Goal: Check status

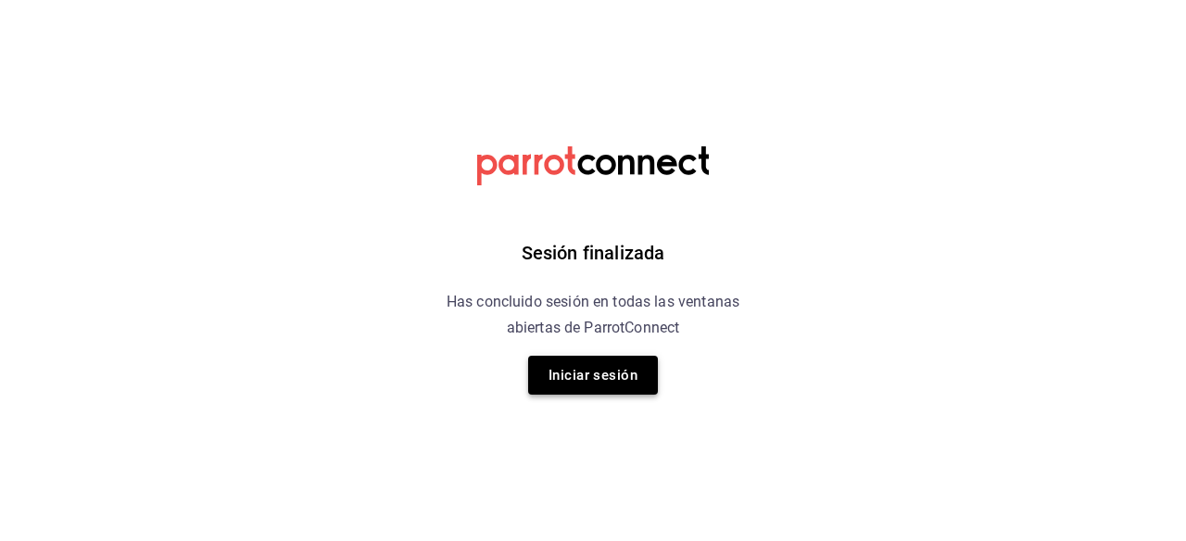
click at [581, 378] on button "Iniciar sesión" at bounding box center [593, 375] width 130 height 39
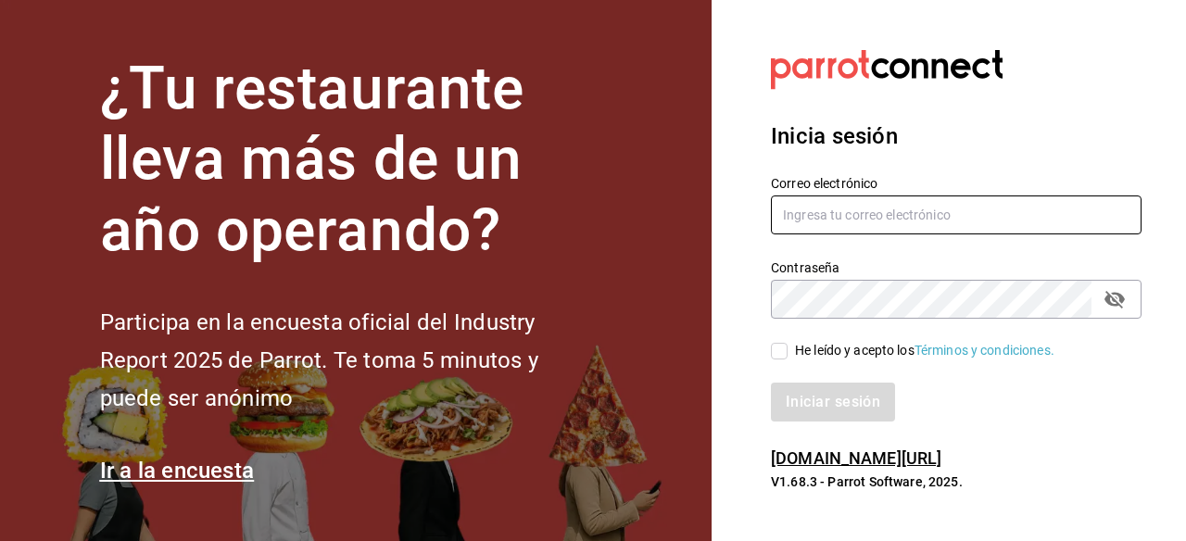
type input "gerenteoperaciones@donmacizo.com"
click at [781, 351] on input "He leído y acepto los Términos y condiciones." at bounding box center [779, 351] width 17 height 17
checkbox input "true"
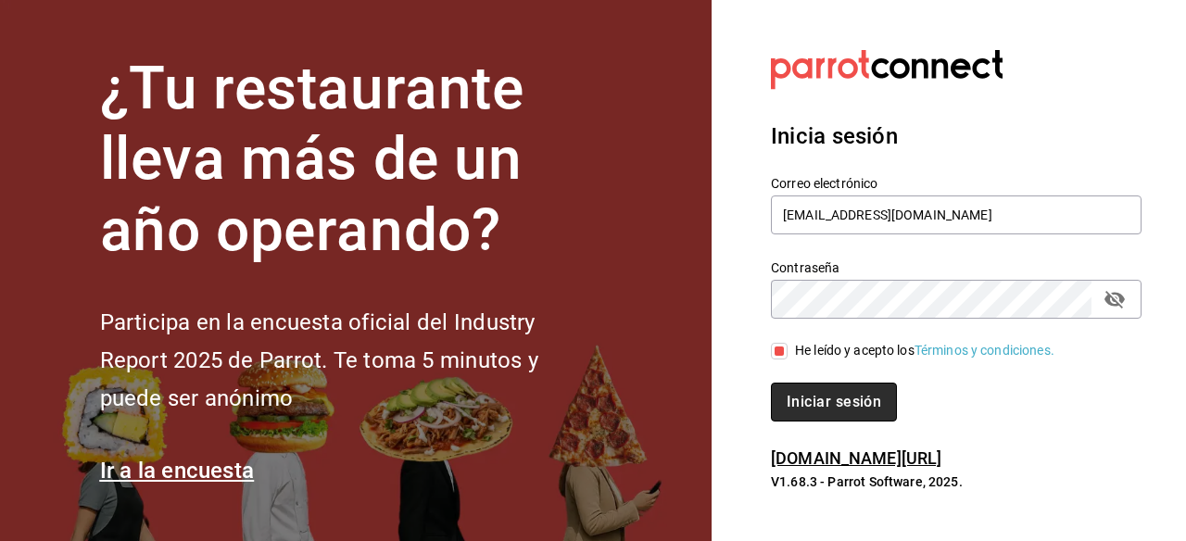
click at [793, 401] on button "Iniciar sesión" at bounding box center [834, 402] width 126 height 39
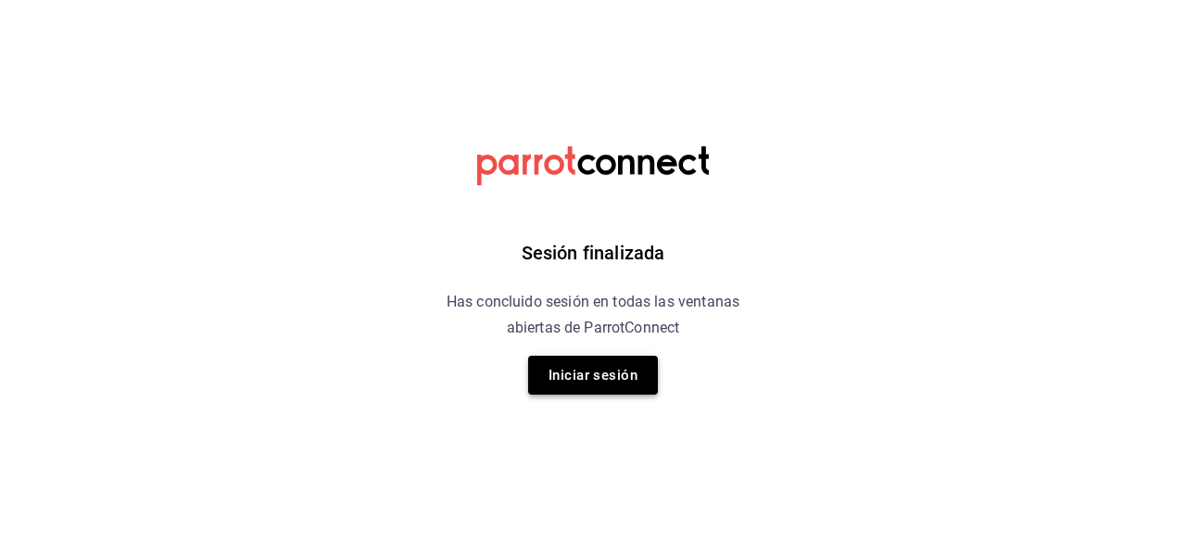
click at [569, 373] on button "Iniciar sesión" at bounding box center [593, 375] width 130 height 39
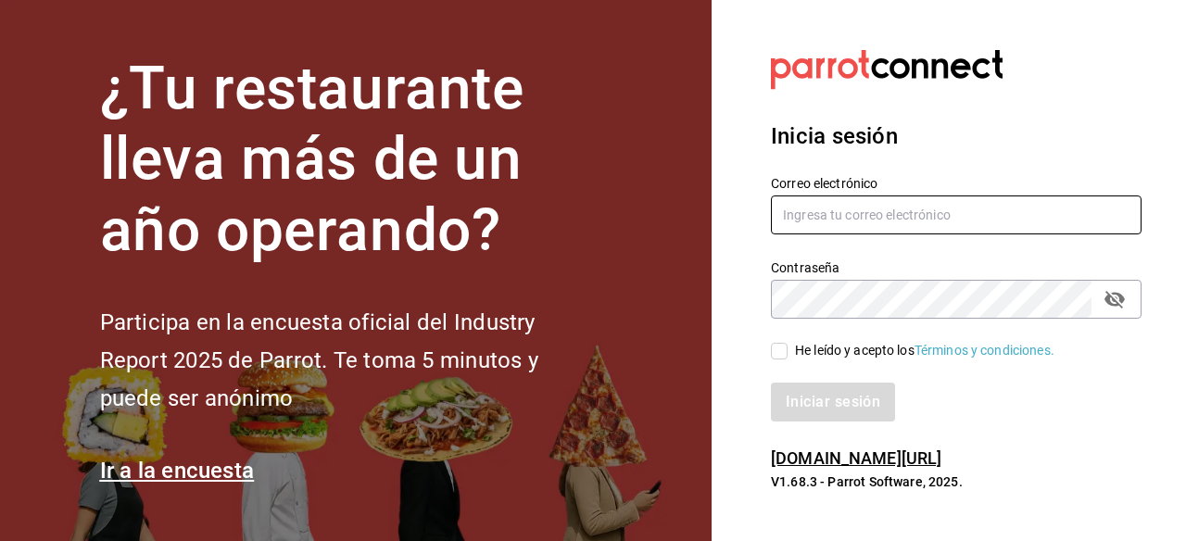
type input "gerenteoperaciones@donmacizo.com"
click at [775, 349] on input "He leído y acepto los Términos y condiciones." at bounding box center [779, 351] width 17 height 17
checkbox input "true"
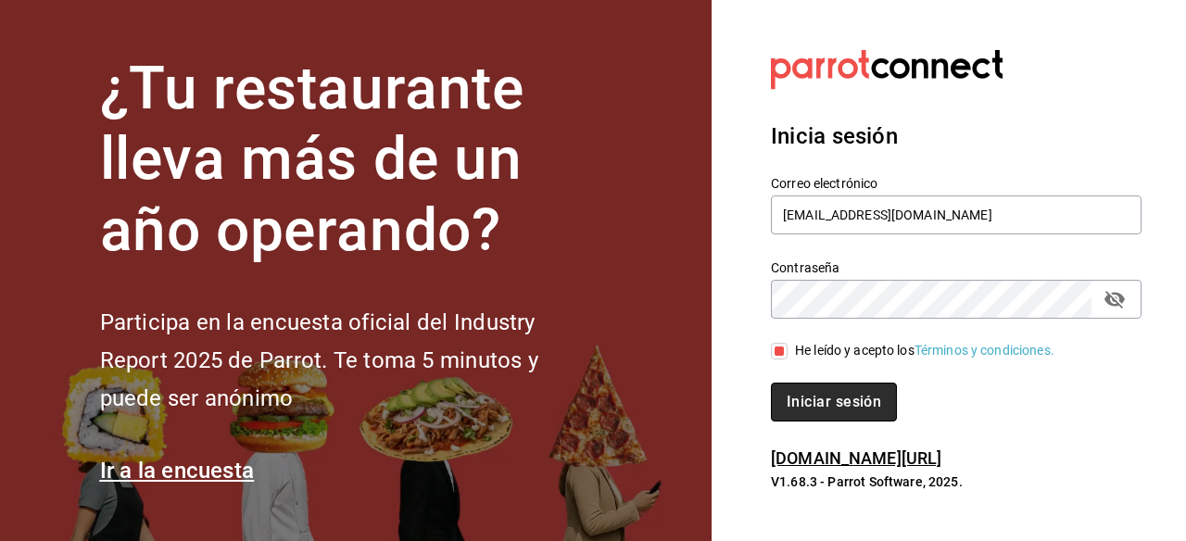
click at [792, 401] on button "Iniciar sesión" at bounding box center [834, 402] width 126 height 39
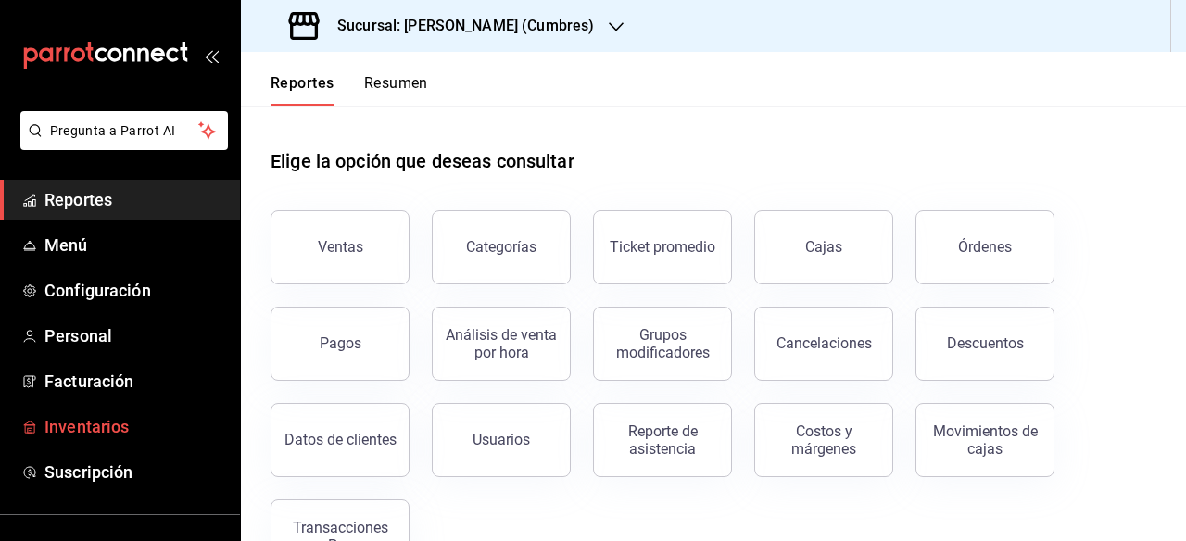
click at [85, 419] on span "Inventarios" at bounding box center [134, 426] width 181 height 25
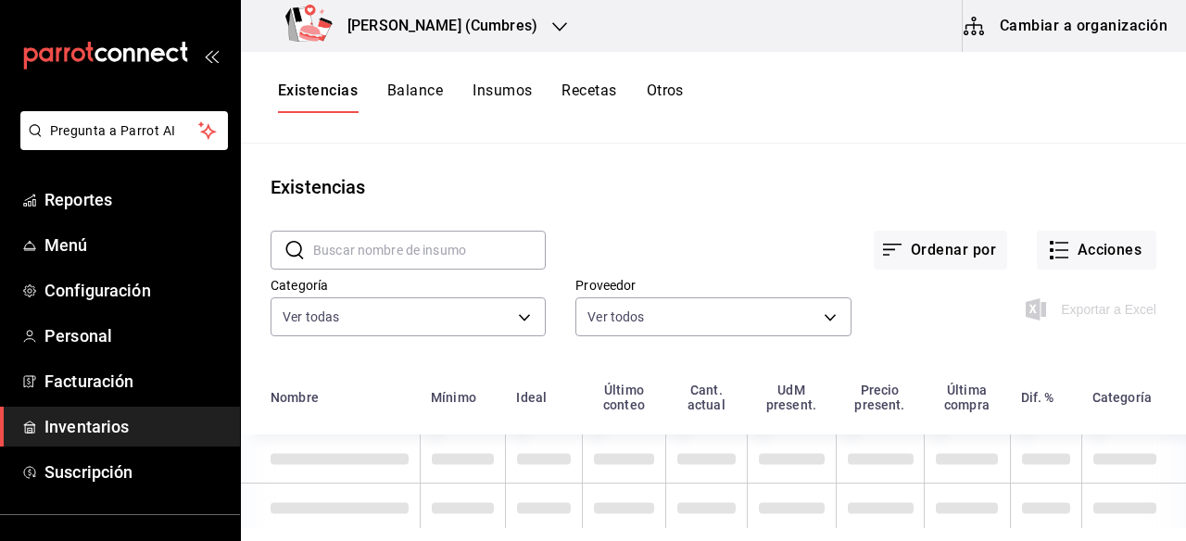
click at [508, 29] on div "Don Macizo (Cumbres)" at bounding box center [415, 26] width 319 height 52
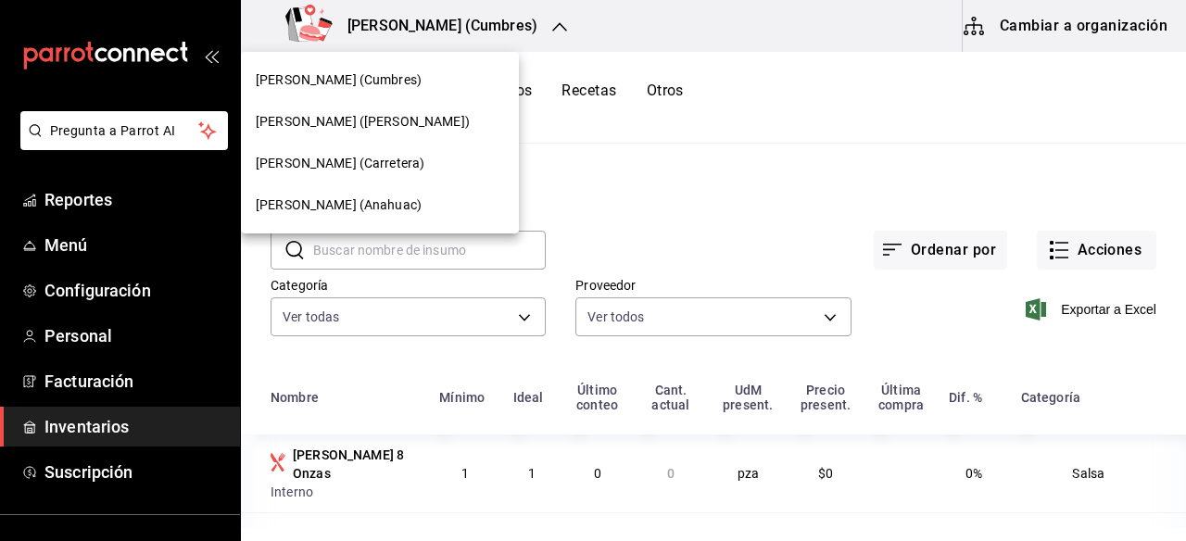
click at [393, 123] on span "Don Macizo (Humberto Lobo)" at bounding box center [363, 121] width 214 height 19
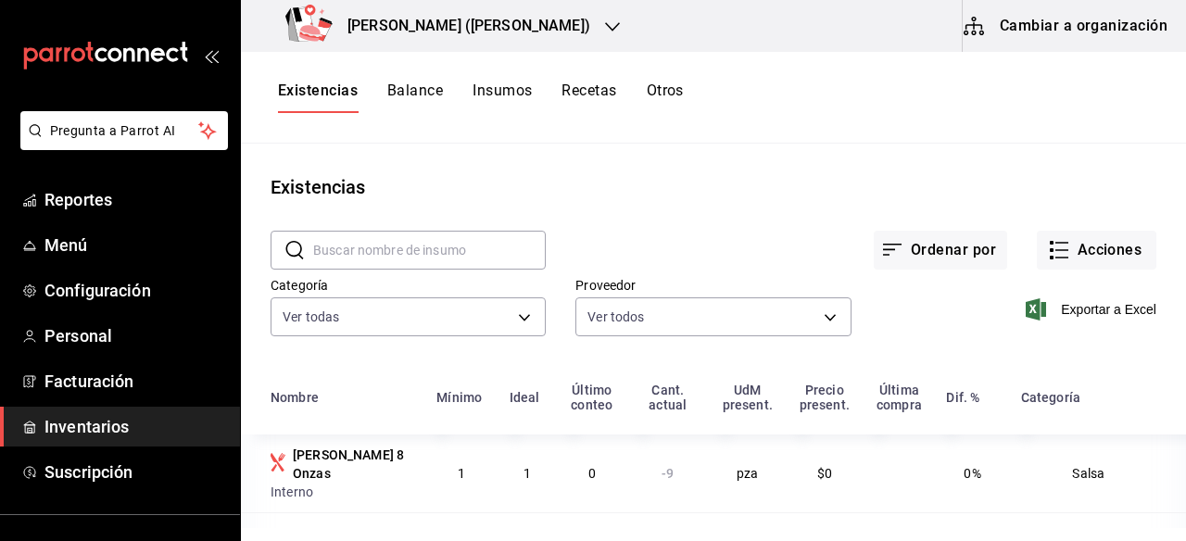
click at [665, 92] on button "Otros" at bounding box center [665, 97] width 37 height 31
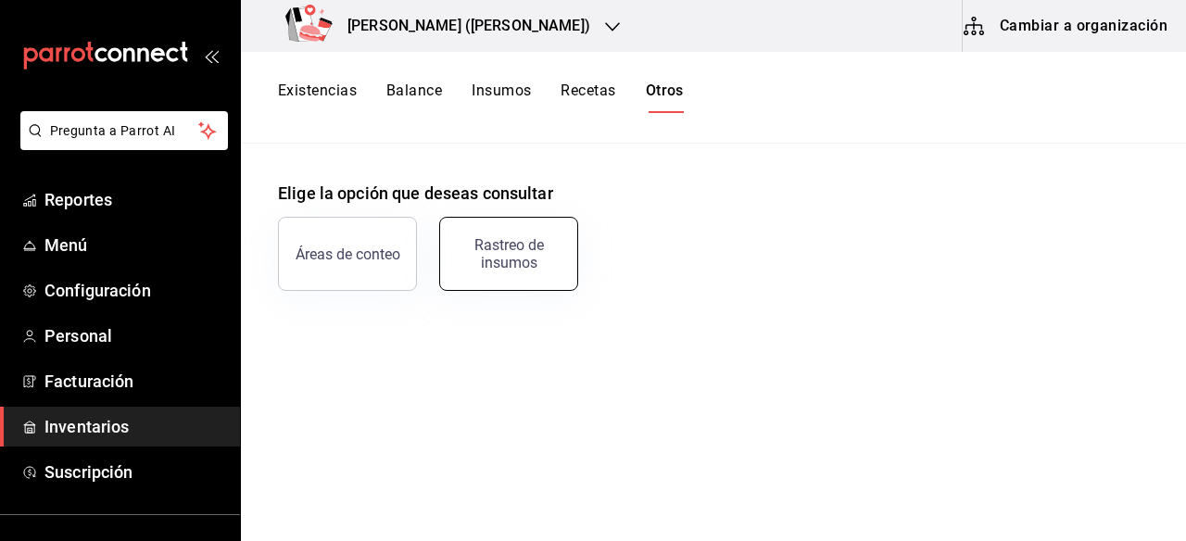
click at [535, 256] on div "Rastreo de insumos" at bounding box center [508, 253] width 115 height 35
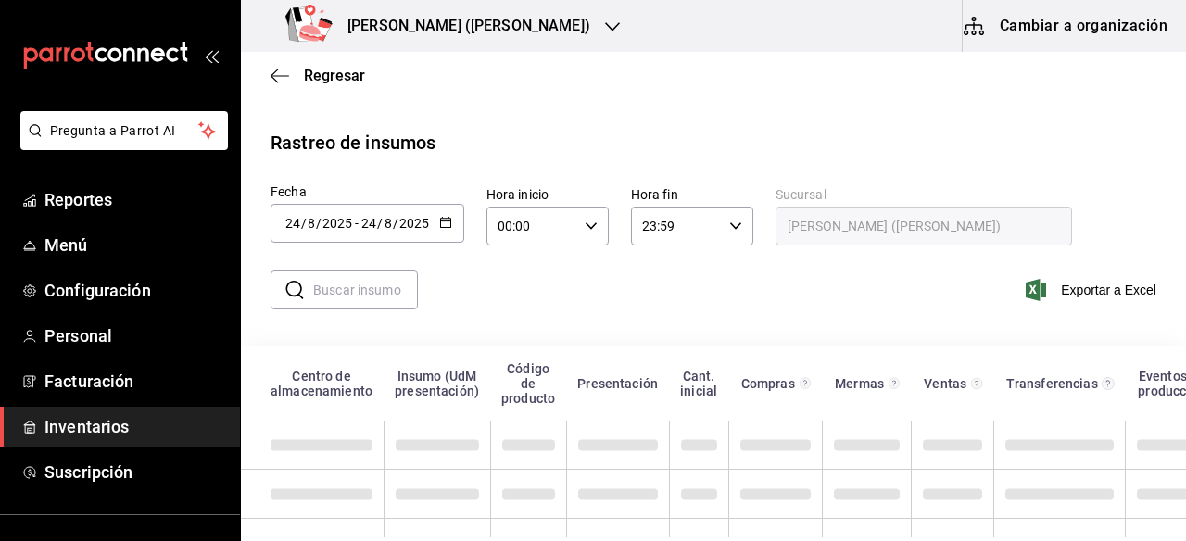
click at [445, 224] on icon "button" at bounding box center [445, 222] width 13 height 13
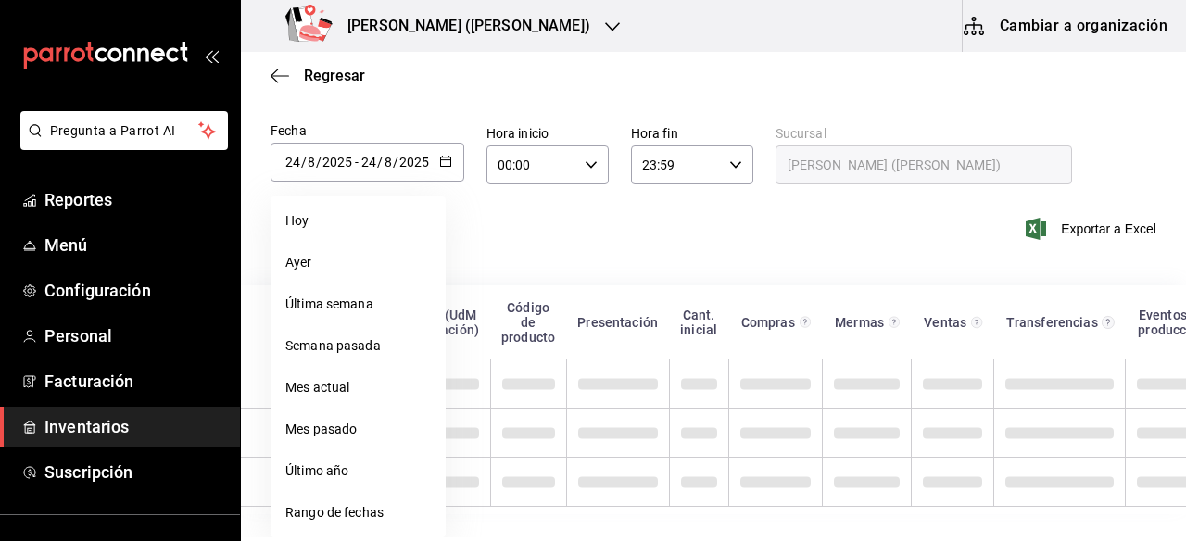
scroll to position [59, 0]
click at [357, 515] on li "Rango de fechas" at bounding box center [358, 515] width 175 height 42
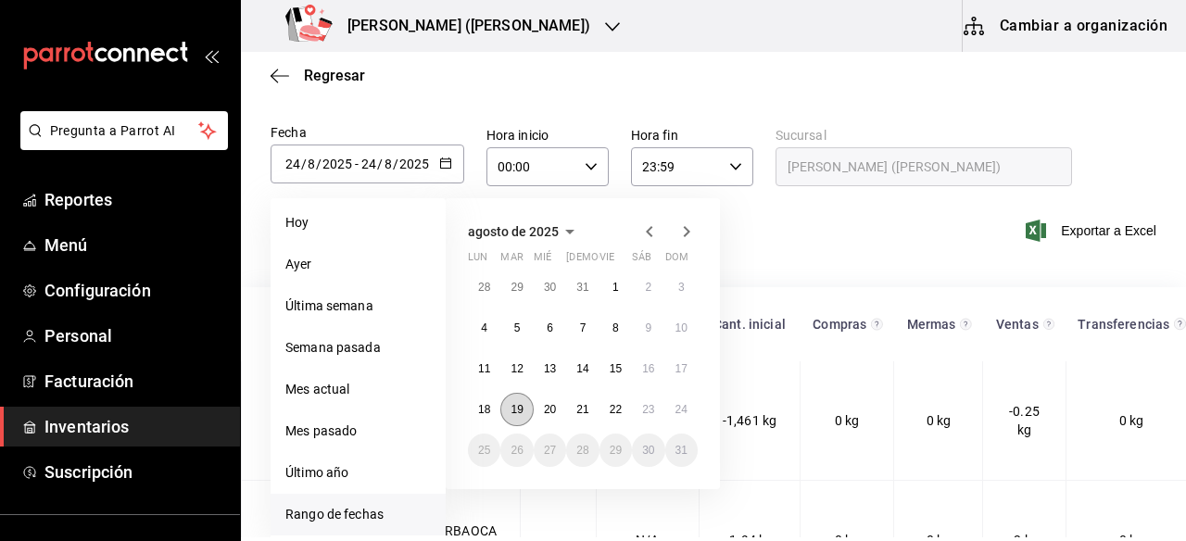
click at [515, 403] on abbr "19" at bounding box center [516, 409] width 12 height 13
click at [676, 407] on abbr "24" at bounding box center [681, 409] width 12 height 13
type input "2025-08-19"
type input "19"
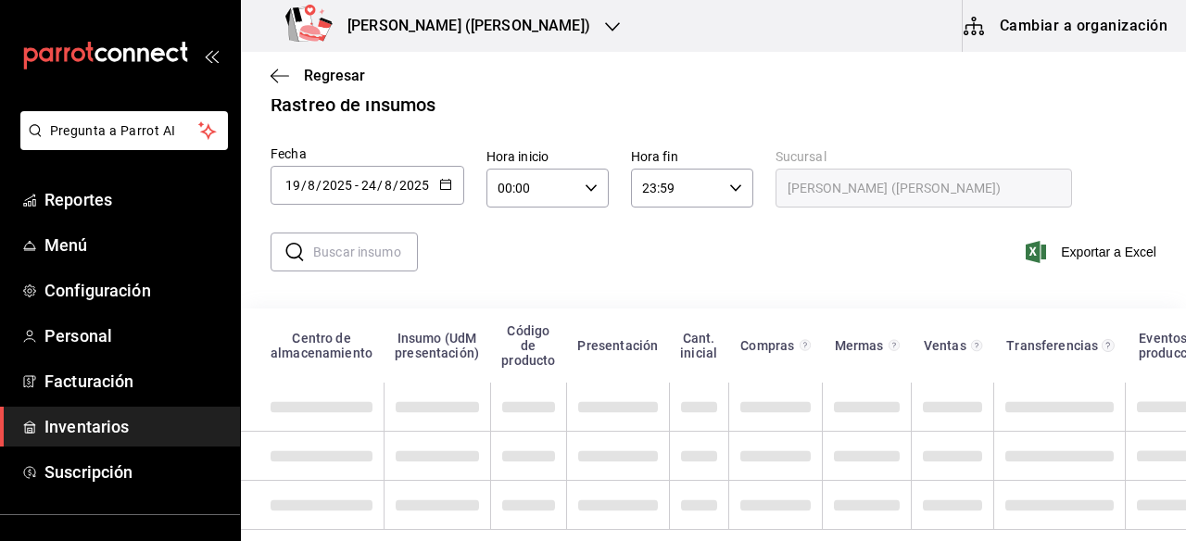
scroll to position [52, 0]
click at [368, 239] on input "text" at bounding box center [365, 251] width 105 height 37
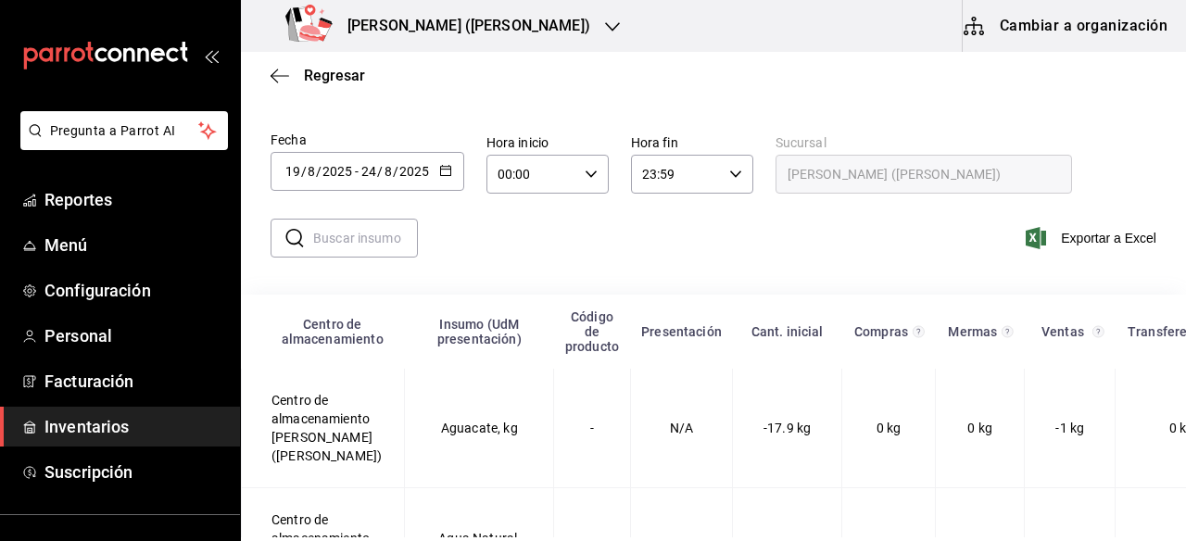
type input "CHICHARRON"
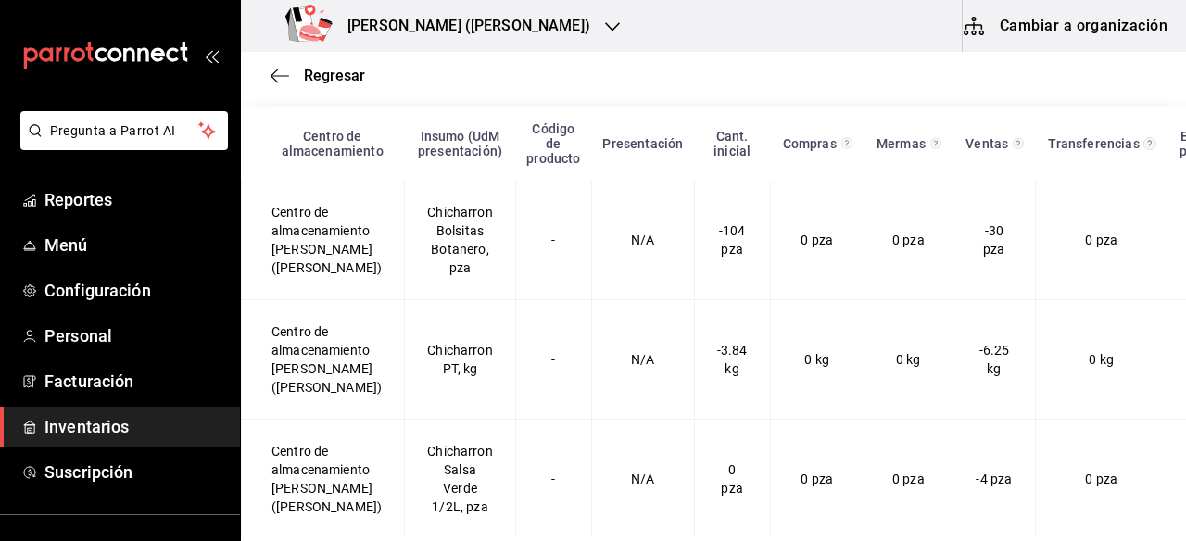
scroll to position [244, 0]
